Goal: Task Accomplishment & Management: Use online tool/utility

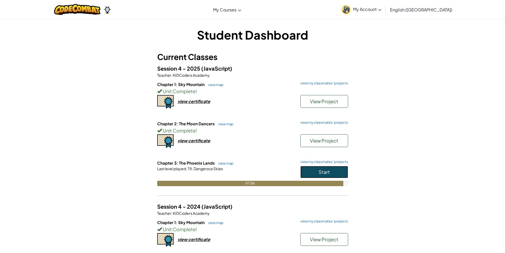
click at [310, 171] on button "Start" at bounding box center [324, 172] width 48 height 12
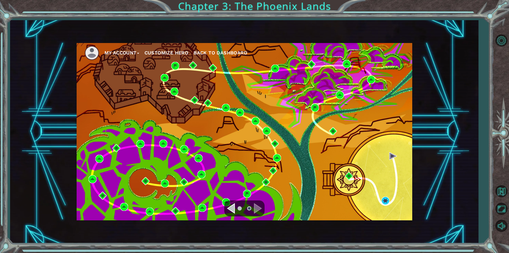
click at [382, 196] on div "My Account Customize Hero Back to Dashboard" at bounding box center [245, 131] width 336 height 177
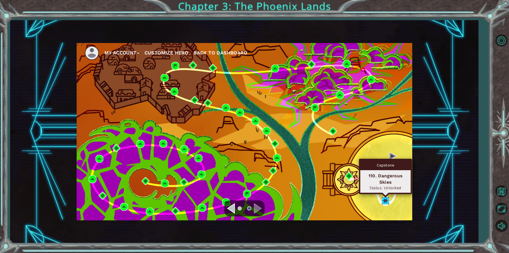
click at [382, 199] on img at bounding box center [386, 201] width 8 height 8
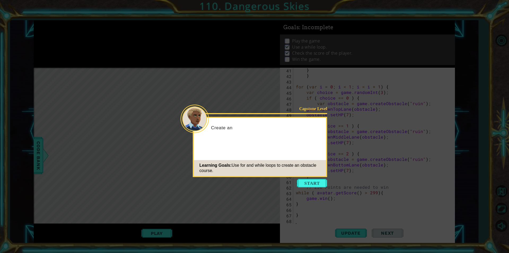
scroll to position [245, 0]
click at [312, 183] on button "Start" at bounding box center [312, 183] width 30 height 8
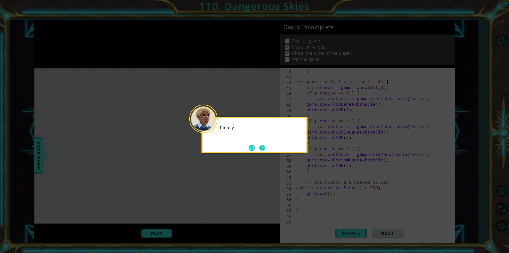
click at [259, 145] on button "Next" at bounding box center [262, 148] width 6 height 6
click at [258, 145] on button "Back" at bounding box center [254, 148] width 10 height 6
click at [257, 145] on button "Back" at bounding box center [254, 148] width 10 height 6
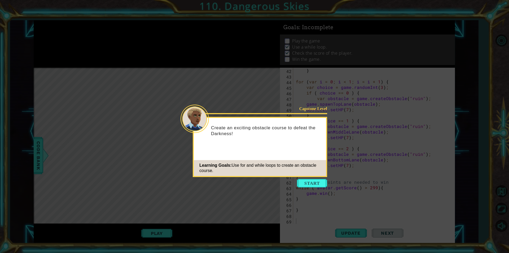
drag, startPoint x: 257, startPoint y: 145, endPoint x: 259, endPoint y: 146, distance: 2.7
click at [259, 146] on div "Create an exciting obstacle course to defeat the Darkness!" at bounding box center [260, 133] width 132 height 27
click at [321, 192] on icon at bounding box center [254, 126] width 509 height 253
click at [322, 189] on icon at bounding box center [254, 126] width 509 height 253
click at [320, 183] on button "Start" at bounding box center [312, 183] width 30 height 8
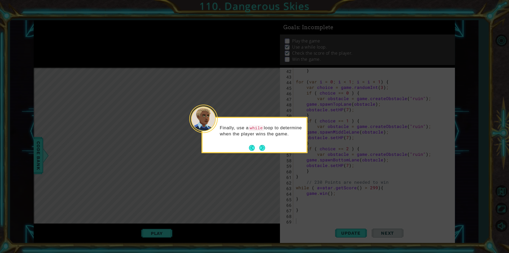
click at [263, 145] on button "Next" at bounding box center [262, 148] width 6 height 6
click at [263, 149] on button "Next" at bounding box center [262, 148] width 6 height 6
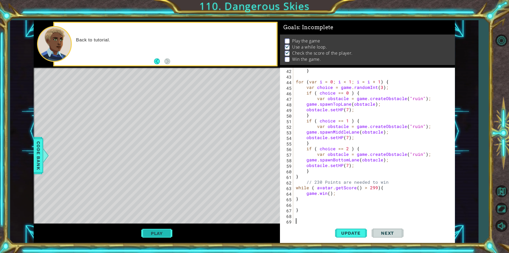
click at [156, 234] on button "Play" at bounding box center [156, 233] width 31 height 10
